Goal: Find specific page/section: Find specific page/section

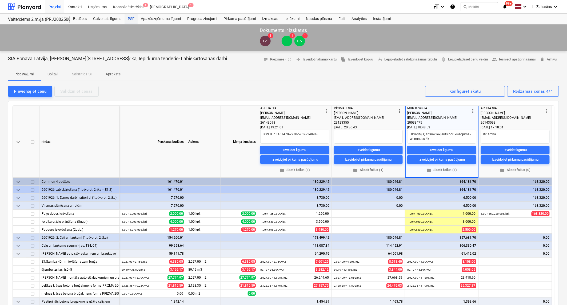
click at [133, 17] on div "PSF" at bounding box center [131, 19] width 13 height 11
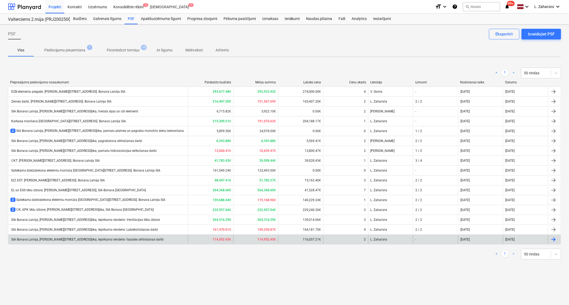
click at [76, 241] on div "SIA Bonava Latvija, [PERSON_NAME][STREET_ADDRESS]ēka; Iepirkuma tenderis- fasād…" at bounding box center [86, 240] width 153 height 4
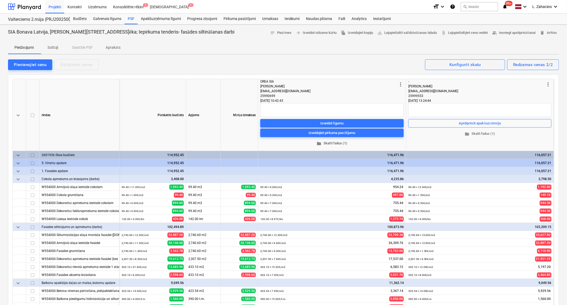
click at [332, 142] on span "folder Skatīt failus (1)" at bounding box center [332, 144] width 139 height 6
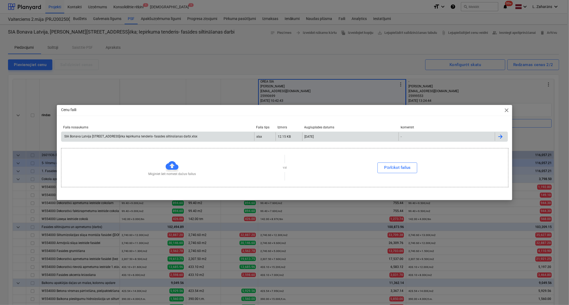
click at [236, 138] on div "SIA Bonava Latvija [STREET_ADDRESS]ēka Iepirkuma tenderis- fasādes siltināšanas…" at bounding box center [157, 137] width 193 height 9
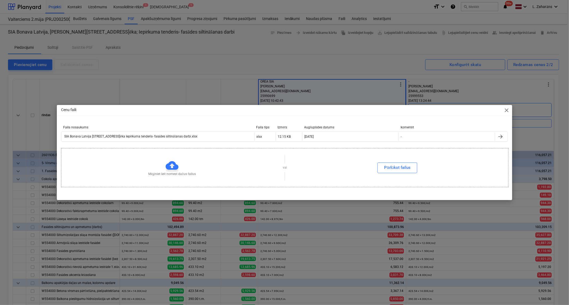
click at [508, 110] on span "close" at bounding box center [507, 110] width 6 height 6
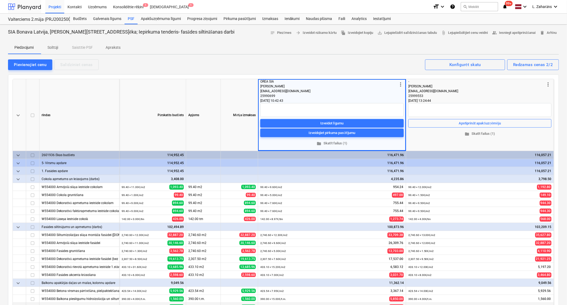
click at [23, 4] on div at bounding box center [24, 6] width 33 height 13
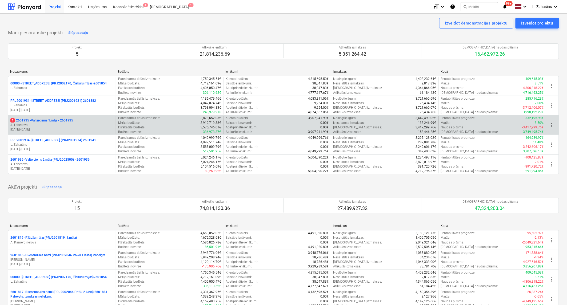
click at [50, 120] on p "1 2601935 - Valterciems 1.māja - 2601935" at bounding box center [41, 120] width 63 height 5
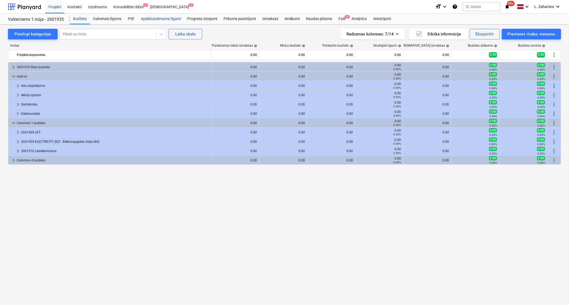
click at [148, 19] on div "Apakšuzņēmuma līgumi" at bounding box center [161, 19] width 46 height 11
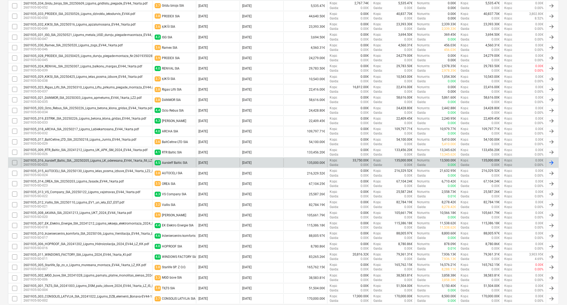
scroll to position [207, 0]
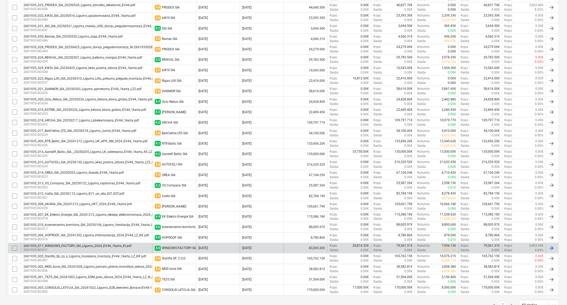
click at [128, 245] on div "2601935_011_WINDOWS_FACTORY_SIA_Ligums_2024_EV44_1karta_KI.pdf" at bounding box center [77, 247] width 108 height 4
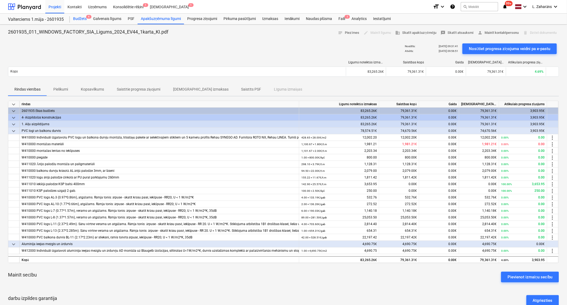
click at [74, 18] on div "Budžets 4" at bounding box center [80, 19] width 20 height 11
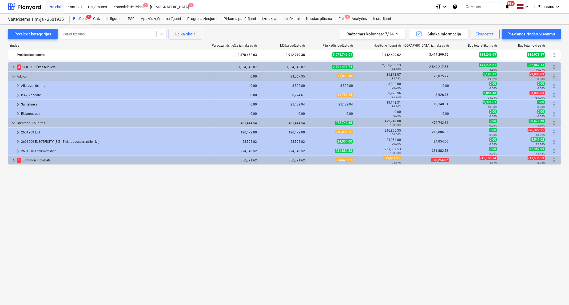
click at [12, 68] on span "keyboard_arrow_right" at bounding box center [13, 67] width 6 height 6
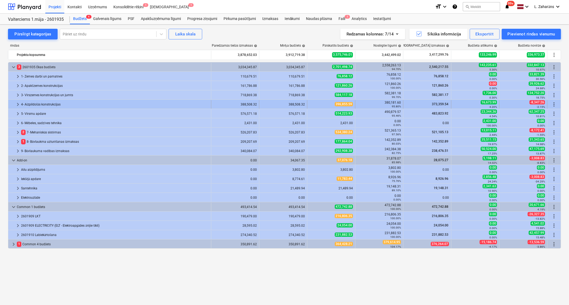
click at [18, 103] on span "keyboard_arrow_right" at bounding box center [18, 104] width 6 height 6
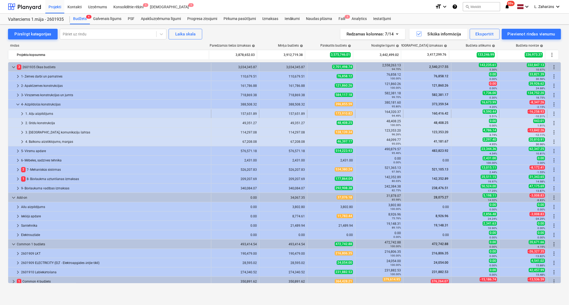
click at [20, 112] on span "keyboard_arrow_right" at bounding box center [22, 114] width 6 height 6
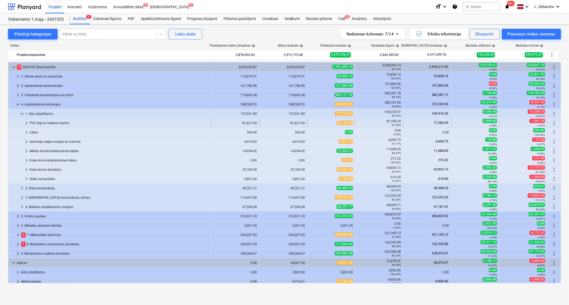
click at [25, 124] on span "keyboard_arrow_right" at bounding box center [26, 123] width 6 height 6
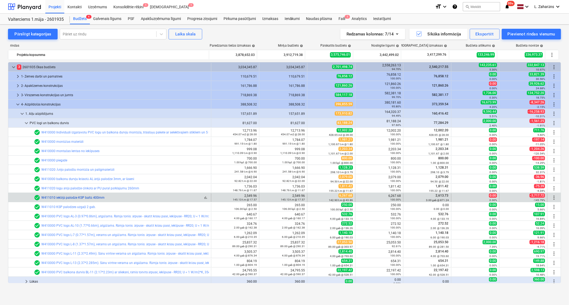
click at [74, 198] on link "W411010 iekšējā palodze KSP baltā 400mm" at bounding box center [72, 198] width 63 height 4
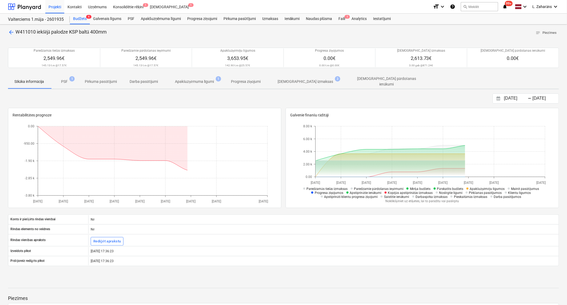
click at [294, 81] on p "[DEMOGRAPHIC_DATA] izmaksas" at bounding box center [305, 82] width 55 height 6
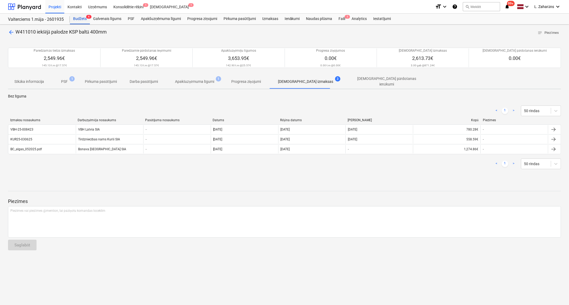
click at [77, 19] on div "Budžets 4" at bounding box center [80, 19] width 20 height 11
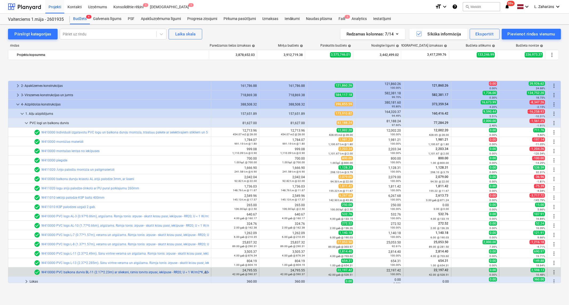
scroll to position [30, 0]
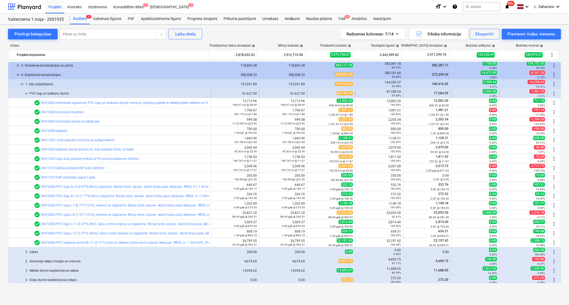
click at [27, 94] on span "keyboard_arrow_down" at bounding box center [26, 93] width 6 height 6
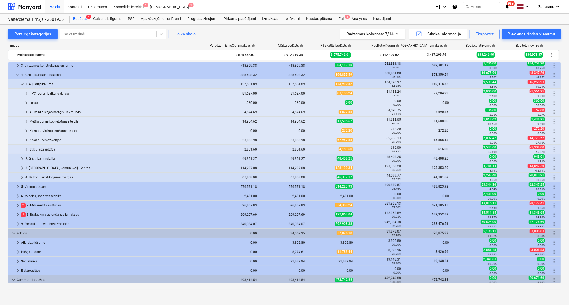
click at [27, 150] on span "keyboard_arrow_right" at bounding box center [26, 149] width 6 height 6
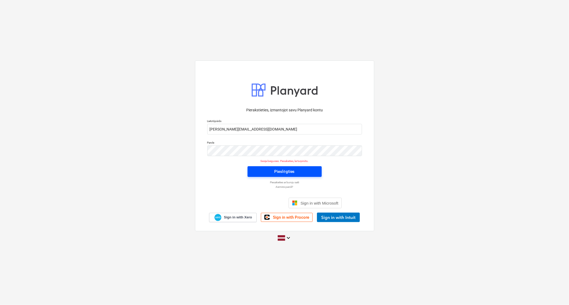
click at [257, 171] on span "Pieslēgties" at bounding box center [284, 171] width 61 height 7
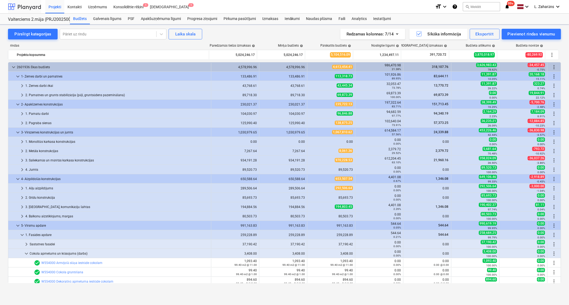
click at [30, 9] on div at bounding box center [24, 6] width 33 height 13
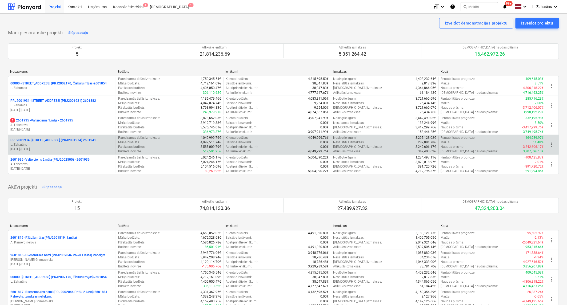
click at [50, 140] on p "PRJ2001934 - Mazā Robežu iela 1 (PRJ2001934) 2601941" at bounding box center [53, 140] width 86 height 5
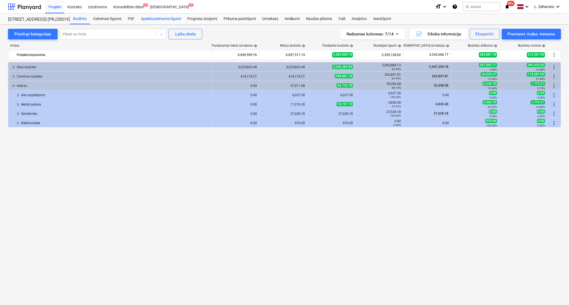
click at [175, 19] on div "Apakšuzņēmuma līgumi" at bounding box center [161, 19] width 46 height 11
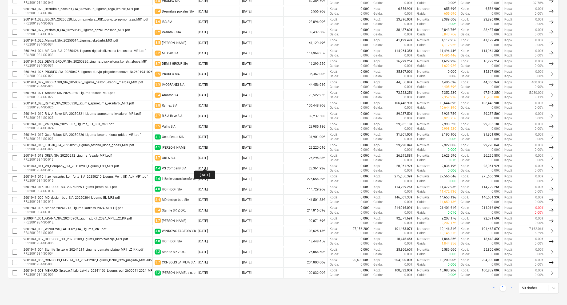
scroll to position [197, 0]
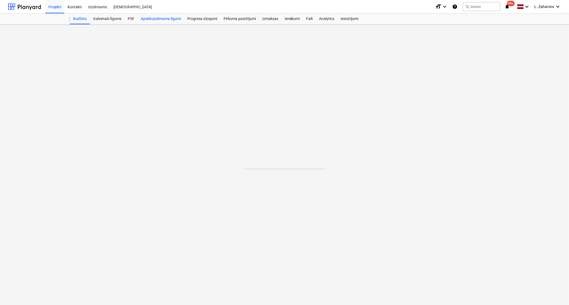
click at [157, 18] on div "Apakšuzņēmuma līgumi" at bounding box center [161, 19] width 46 height 11
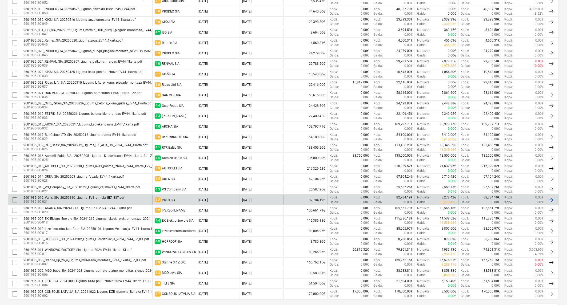
scroll to position [207, 0]
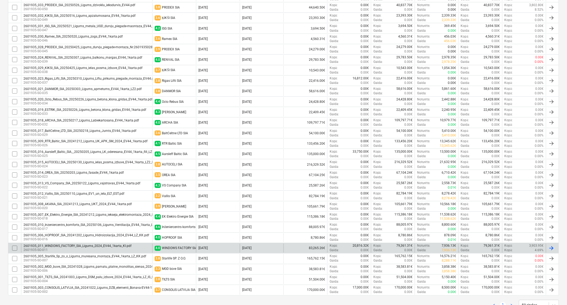
click at [88, 251] on p "2601935-SO-011" at bounding box center [77, 250] width 108 height 5
